Goal: Task Accomplishment & Management: Manage account settings

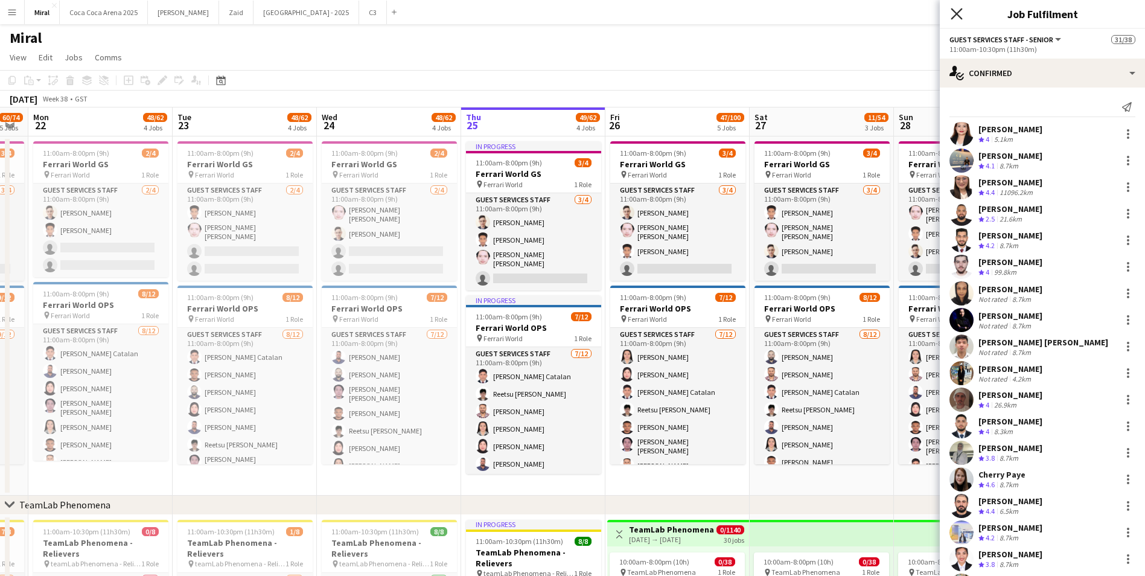
click at [953, 17] on icon at bounding box center [955, 13] width 11 height 11
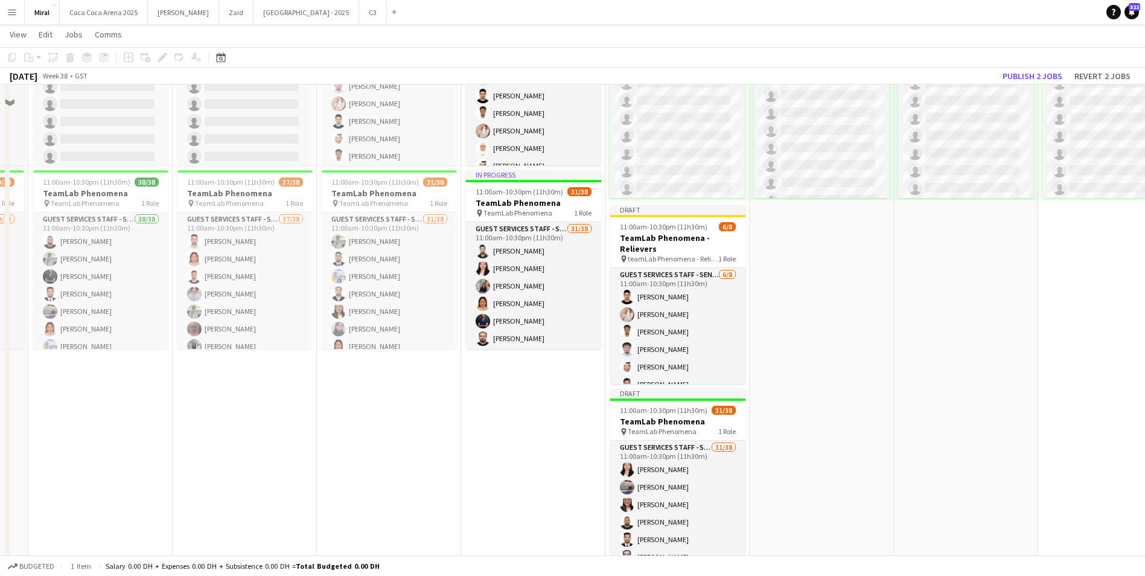
scroll to position [543, 0]
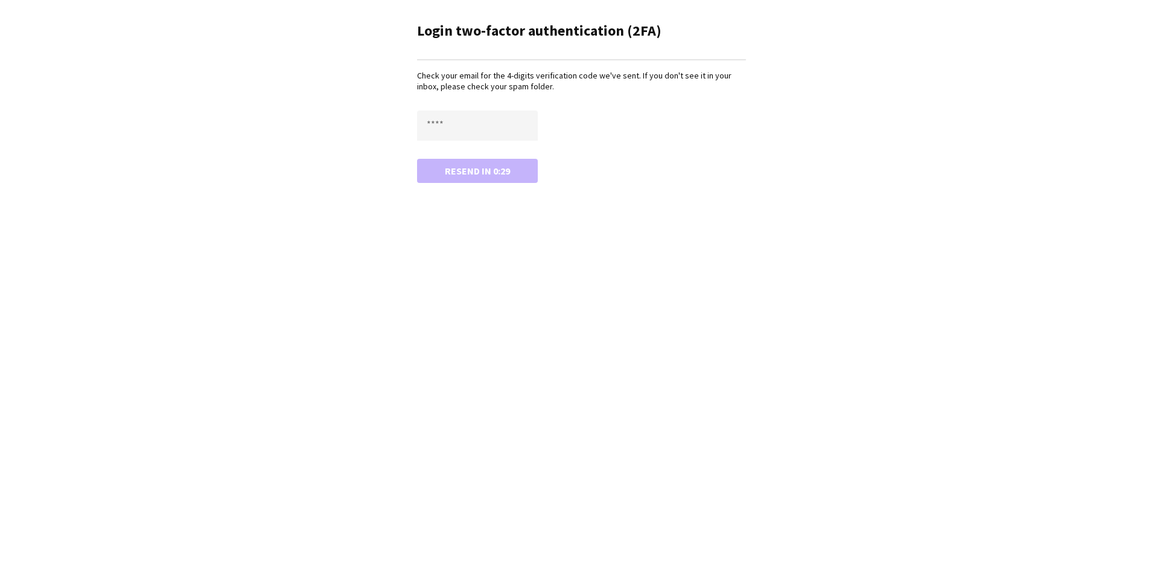
click at [825, 229] on div "Login two-factor authentication (2FA) Check your email for the 4-digits verific…" at bounding box center [577, 288] width 1154 height 576
click at [494, 119] on input "text" at bounding box center [477, 125] width 121 height 30
type input "****"
click at [474, 173] on button "Confirm" at bounding box center [477, 171] width 121 height 24
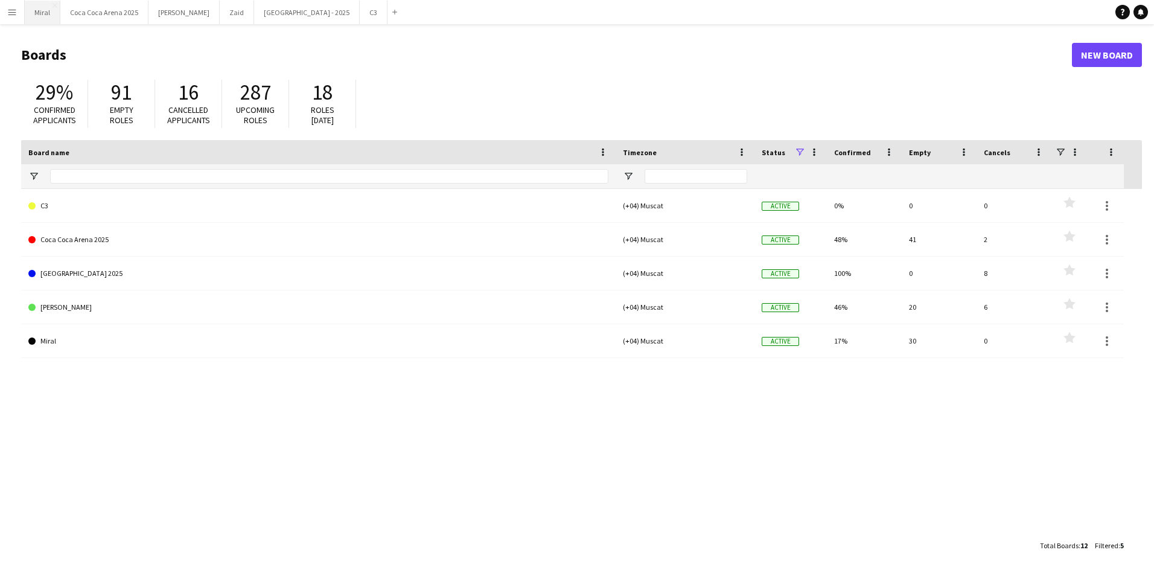
click at [50, 16] on button "Miral Close" at bounding box center [43, 13] width 36 height 24
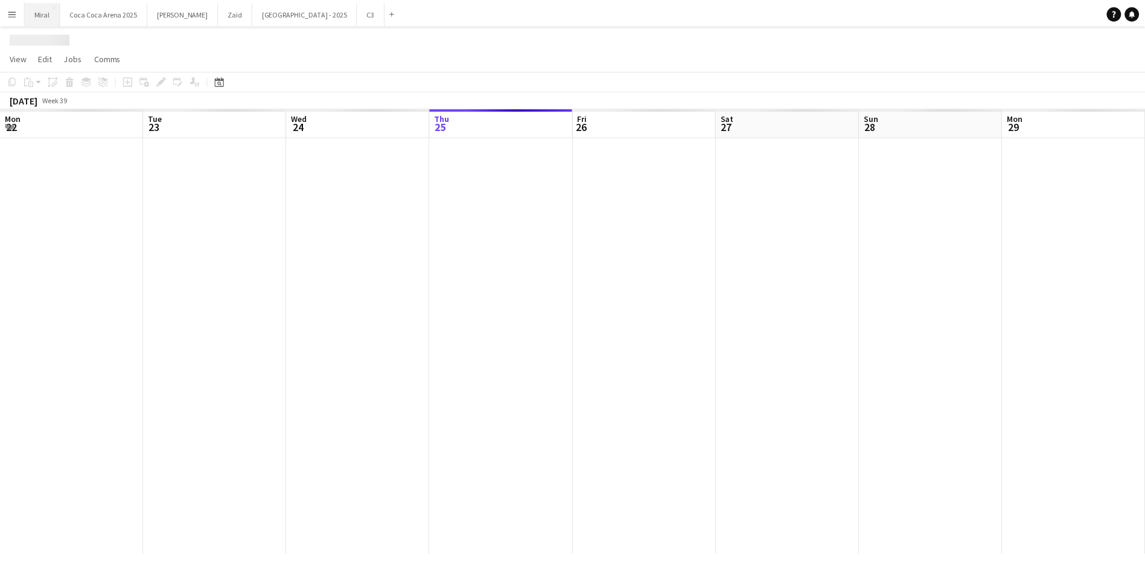
scroll to position [0, 288]
